Goal: Contribute content

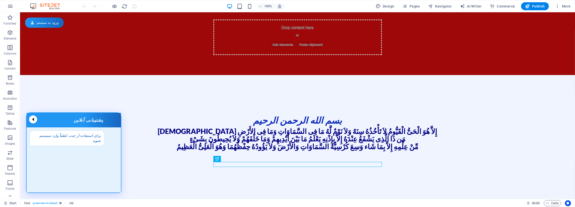
scroll to position [364, 0]
click at [549, 200] on div "Start Text . preset-text-v2-default H6 00 : 00 Code" at bounding box center [287, 203] width 575 height 8
click at [550, 202] on div "Start Text . preset-text-v2-default H6 00 : 00 Code" at bounding box center [287, 203] width 575 height 8
click at [549, 203] on span "Code" at bounding box center [552, 204] width 13 height 6
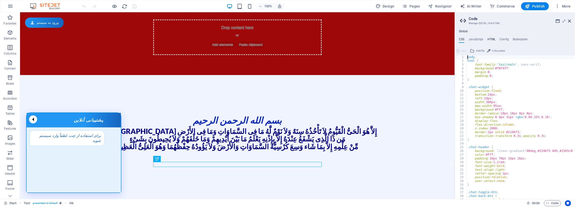
drag, startPoint x: 493, startPoint y: 37, endPoint x: 492, endPoint y: 41, distance: 4.1
click at [492, 38] on div "Global CSS JavaScript HTML Config Boilerplate body, 1 2 3 4 5 6 7 8 9 10 11 12 …" at bounding box center [515, 115] width 120 height 170
click at [490, 40] on h4 "HTML" at bounding box center [491, 41] width 8 height 6
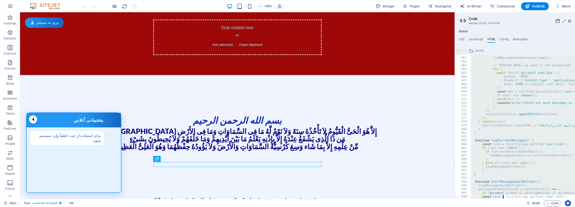
scroll to position [3738, 0]
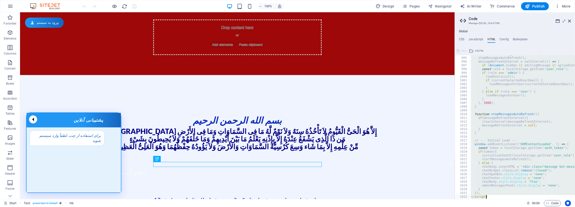
drag, startPoint x: 468, startPoint y: 59, endPoint x: 502, endPoint y: 219, distance: 163.6
click at [502, 199] on div "function startMessagesAutoRefresh ( ) { stopMessagesAutoRefresh ( ) ; messageRe…" at bounding box center [522, 127] width 105 height 144
paste textarea
type textarea "});"
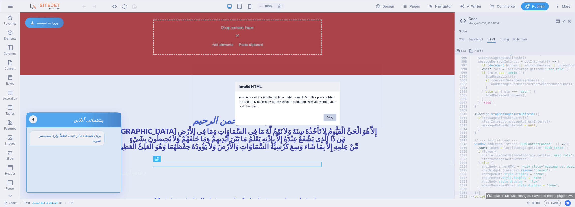
drag, startPoint x: 330, startPoint y: 118, endPoint x: 428, endPoint y: 126, distance: 97.4
click at [330, 118] on button "Okay" at bounding box center [330, 118] width 13 height 8
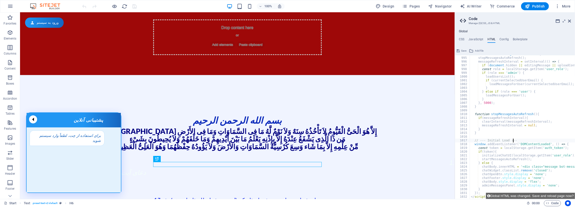
drag, startPoint x: 531, startPoint y: 141, endPoint x: 519, endPoint y: 134, distance: 13.7
type textarea "// --- Initial Load ---"
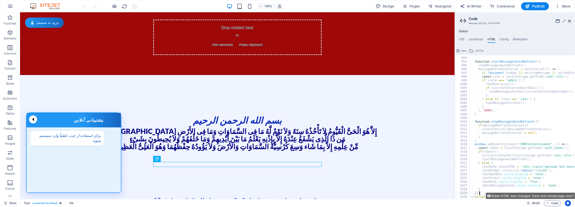
click at [486, 194] on div "} 992 993 994 995 996 997 998 999 1000 1001 1002 1003 1004 1005 1006 1007 1008 …" at bounding box center [515, 127] width 120 height 144
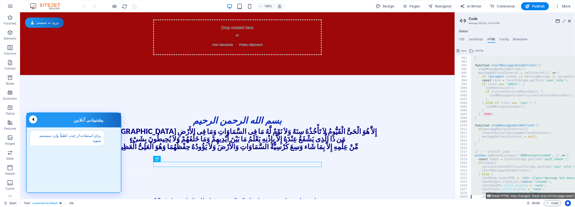
scroll to position [3738, 0]
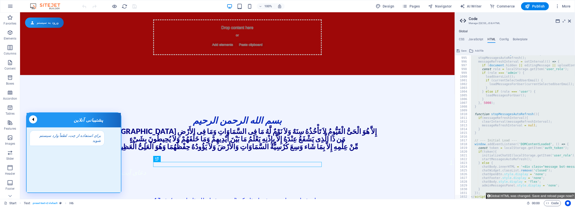
drag, startPoint x: 468, startPoint y: 62, endPoint x: 448, endPoint y: 219, distance: 158.2
click at [470, 199] on div "function startMessagesAutoRefresh ( ) { stopMessagesAutoRefresh ( ) ; messageRe…" at bounding box center [522, 127] width 105 height 144
paste textarea
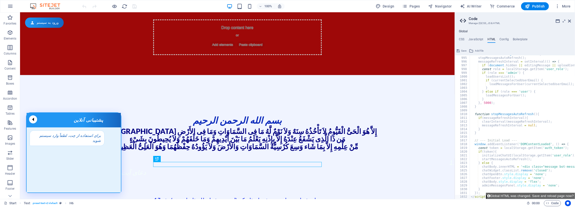
type textarea "}); </script>"
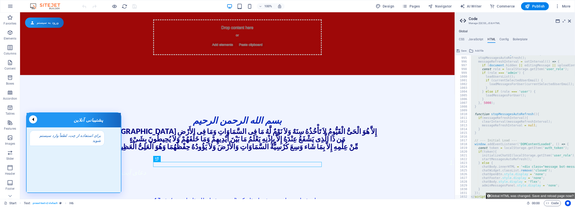
paste textarea
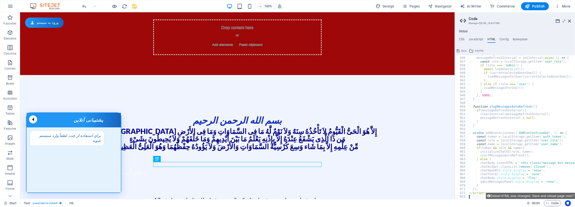
type textarea "}); </script>"
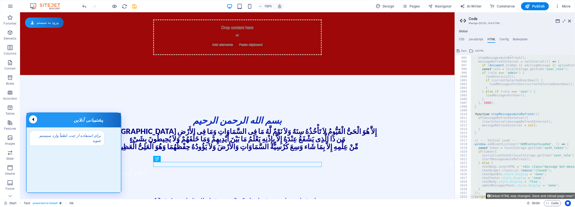
paste textarea
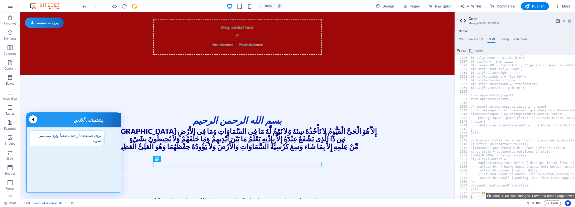
scroll to position [3854, 0]
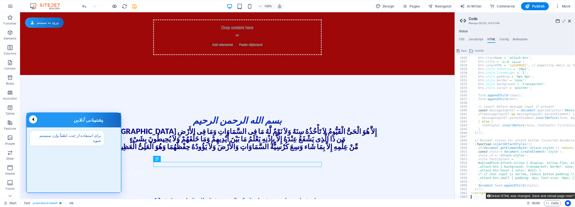
click at [504, 197] on button "Global HTML was changed. Save and reload page now?" at bounding box center [530, 196] width 89 height 6
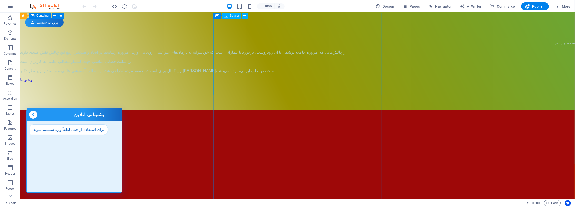
scroll to position [104, 0]
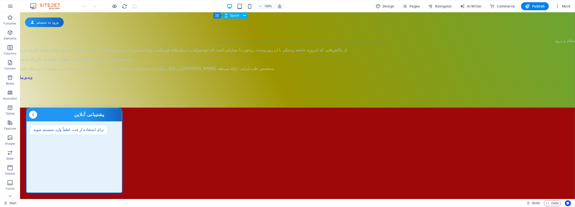
click at [535, 11] on div "100% Design Pages Navigator AI Writer Commerce Publish More" at bounding box center [287, 6] width 574 height 12
click at [536, 4] on span "Publish" at bounding box center [535, 6] width 20 height 5
